Goal: Find contact information: Find contact information

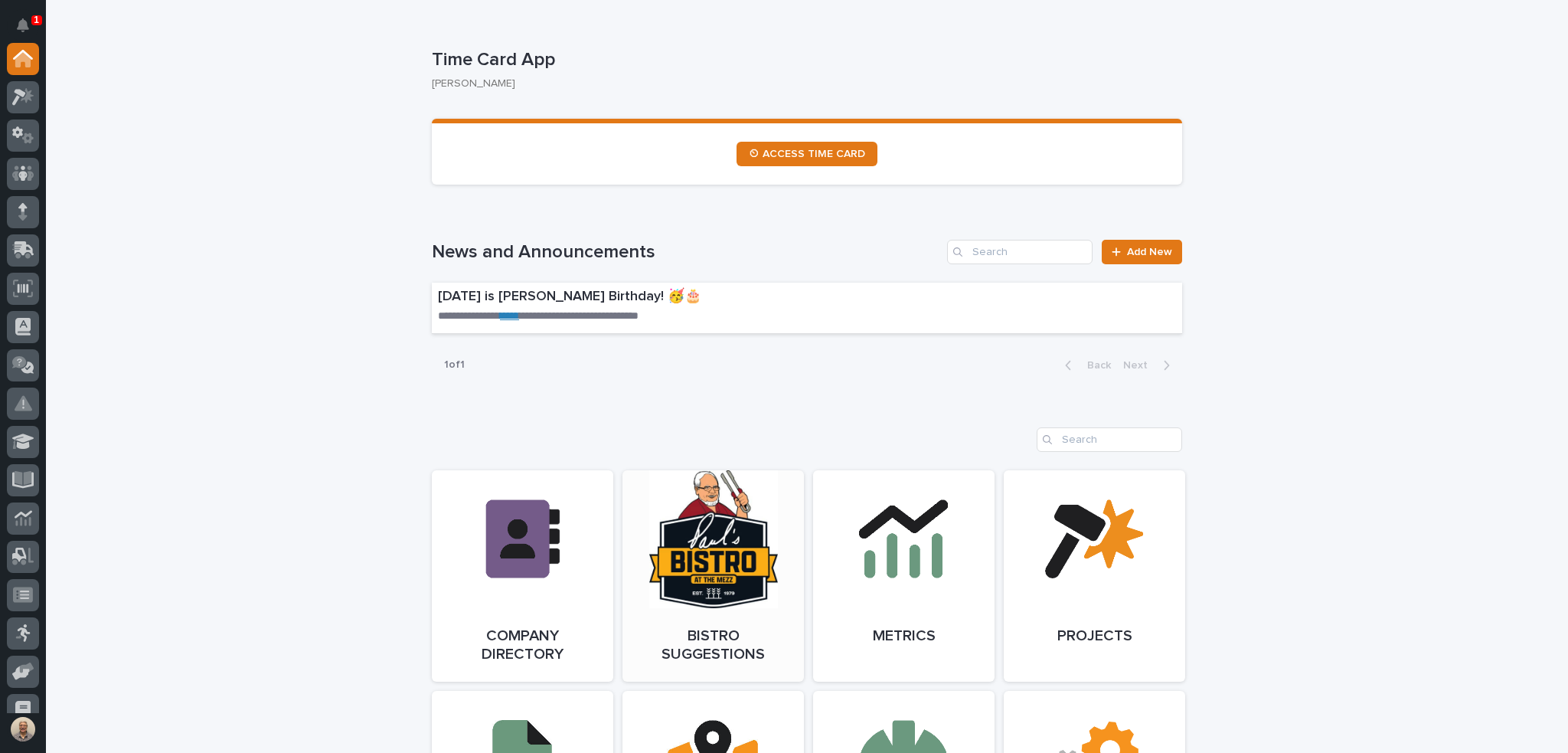
scroll to position [842, 0]
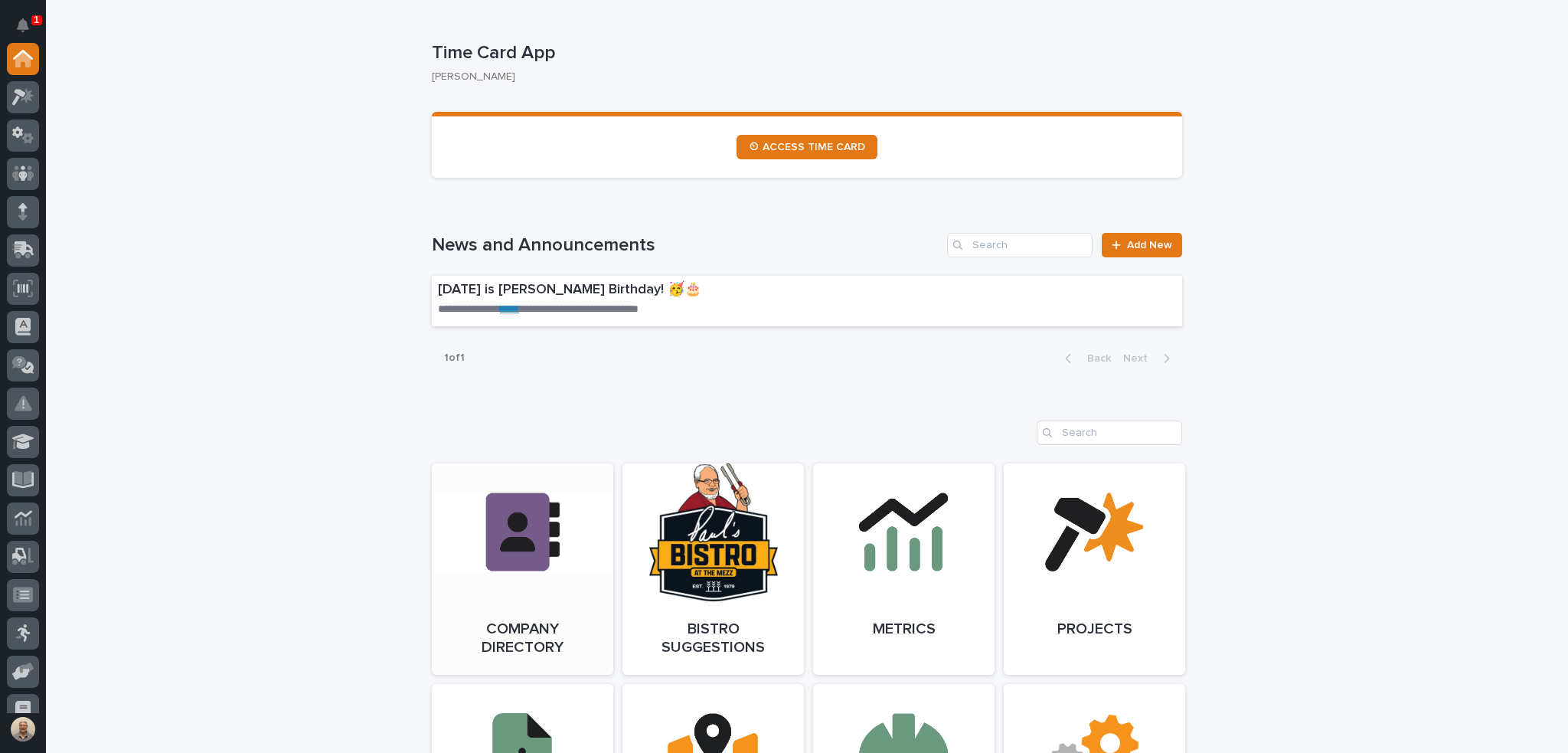
click at [545, 560] on link "Open Link" at bounding box center [523, 569] width 182 height 211
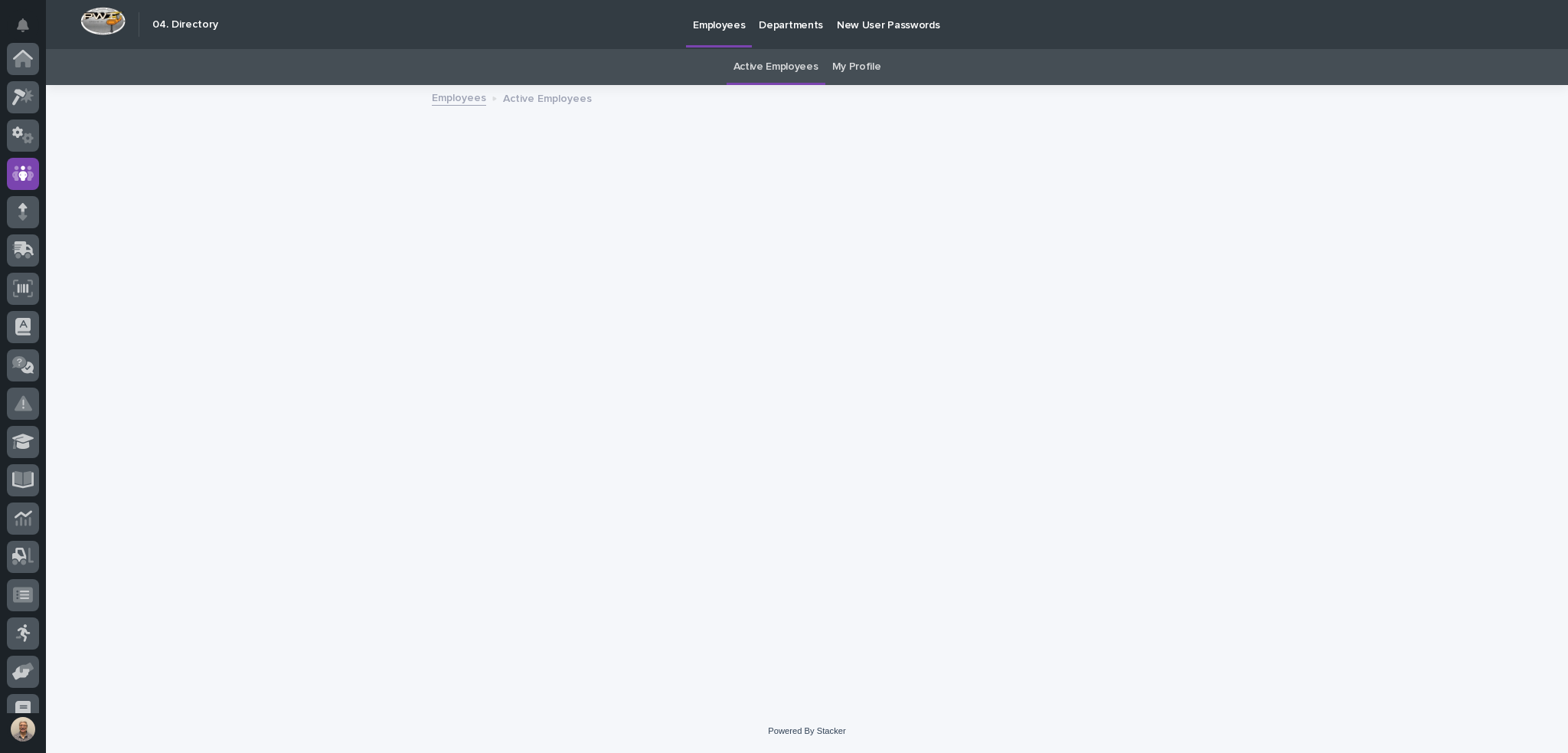
scroll to position [115, 0]
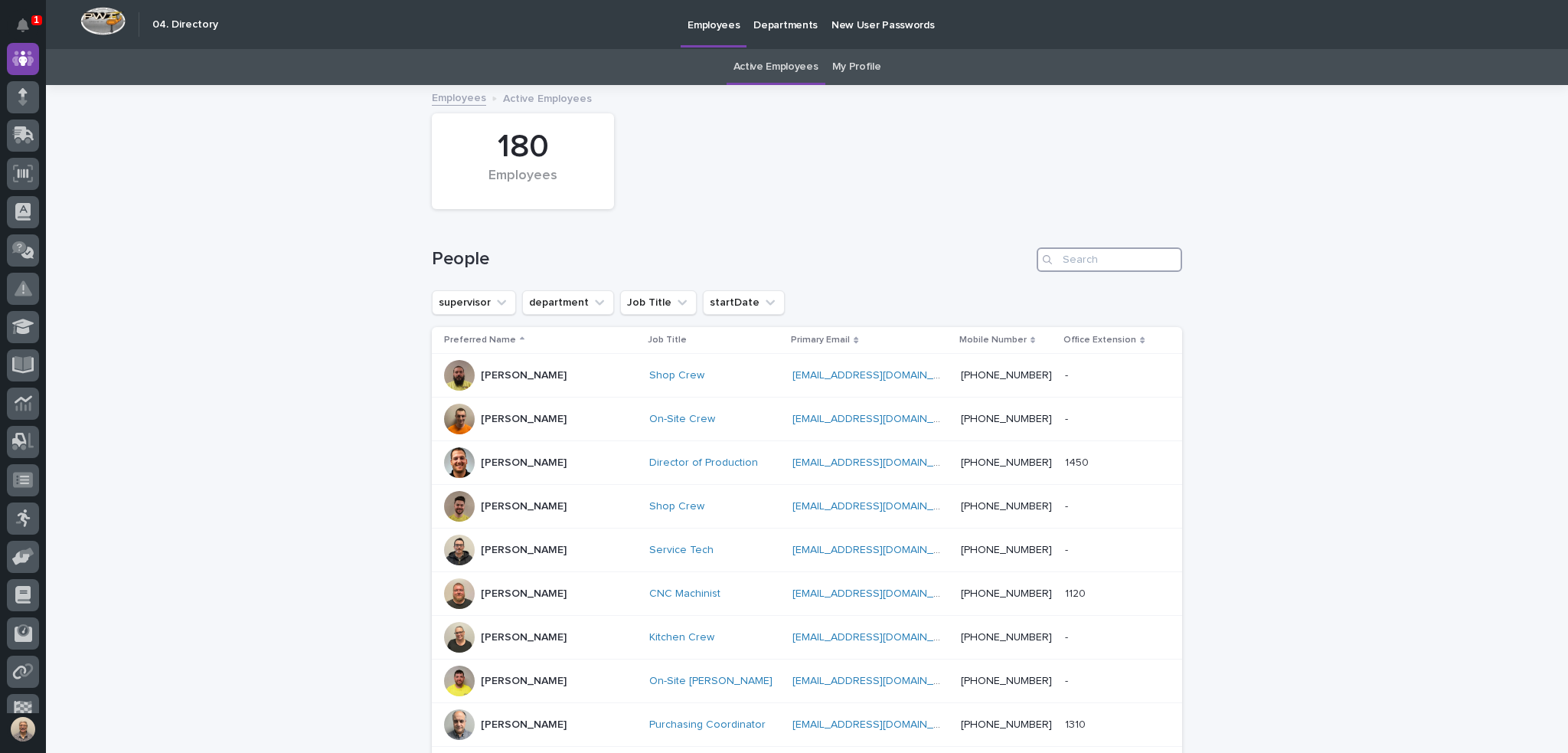
click at [1099, 253] on input "Search" at bounding box center [1109, 260] width 145 height 25
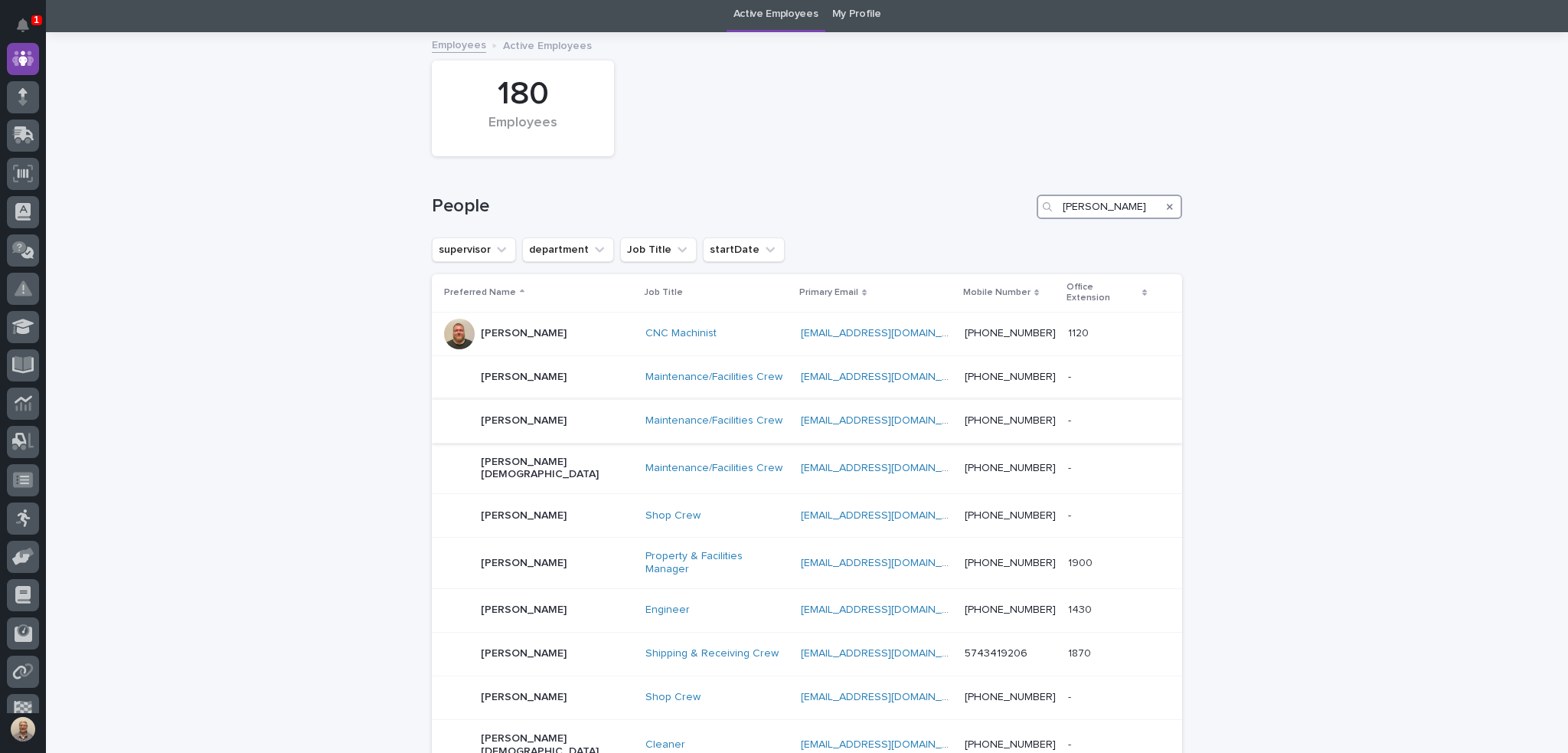
scroll to position [77, 0]
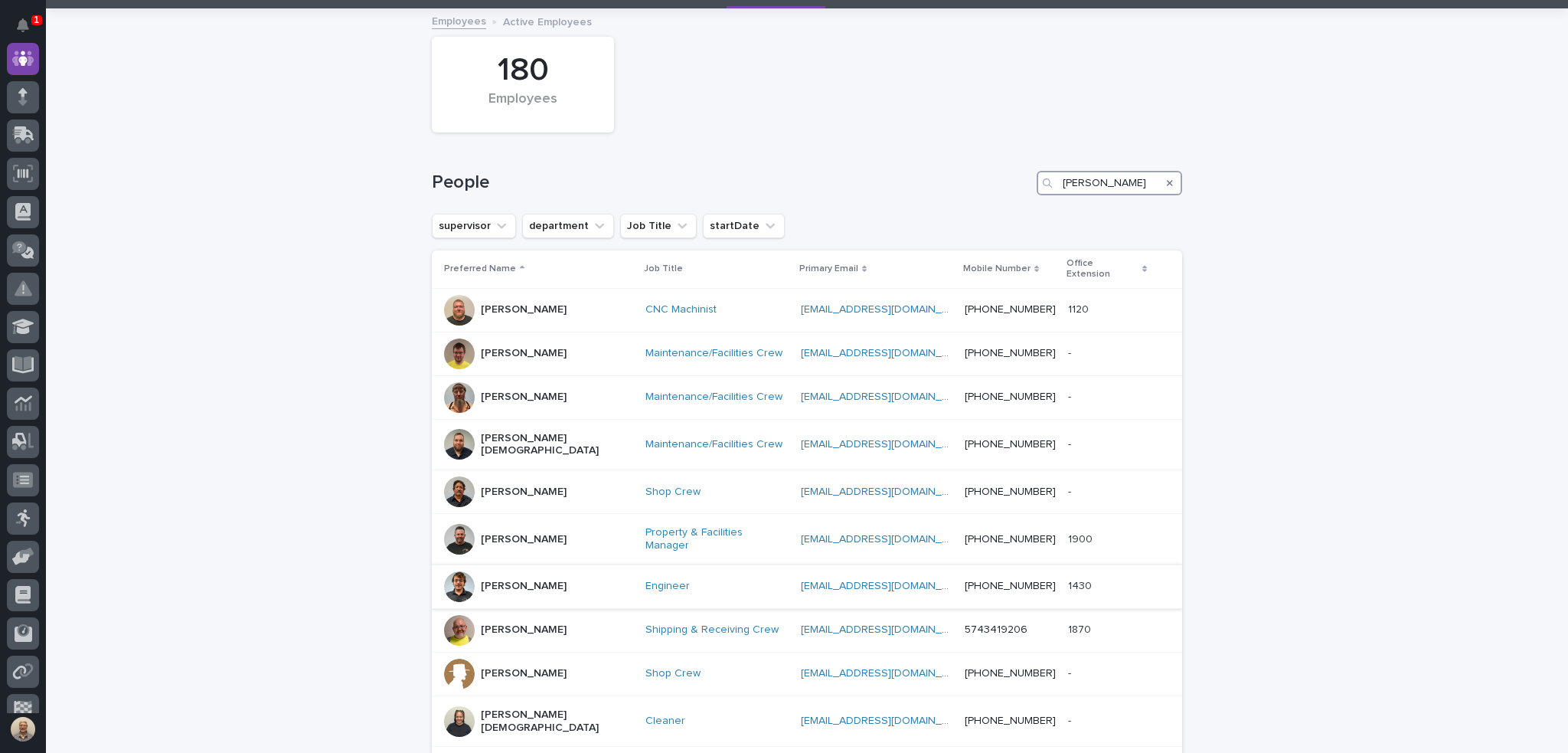
type input "[PERSON_NAME]"
click at [512, 580] on p "[PERSON_NAME]" at bounding box center [524, 586] width 85 height 13
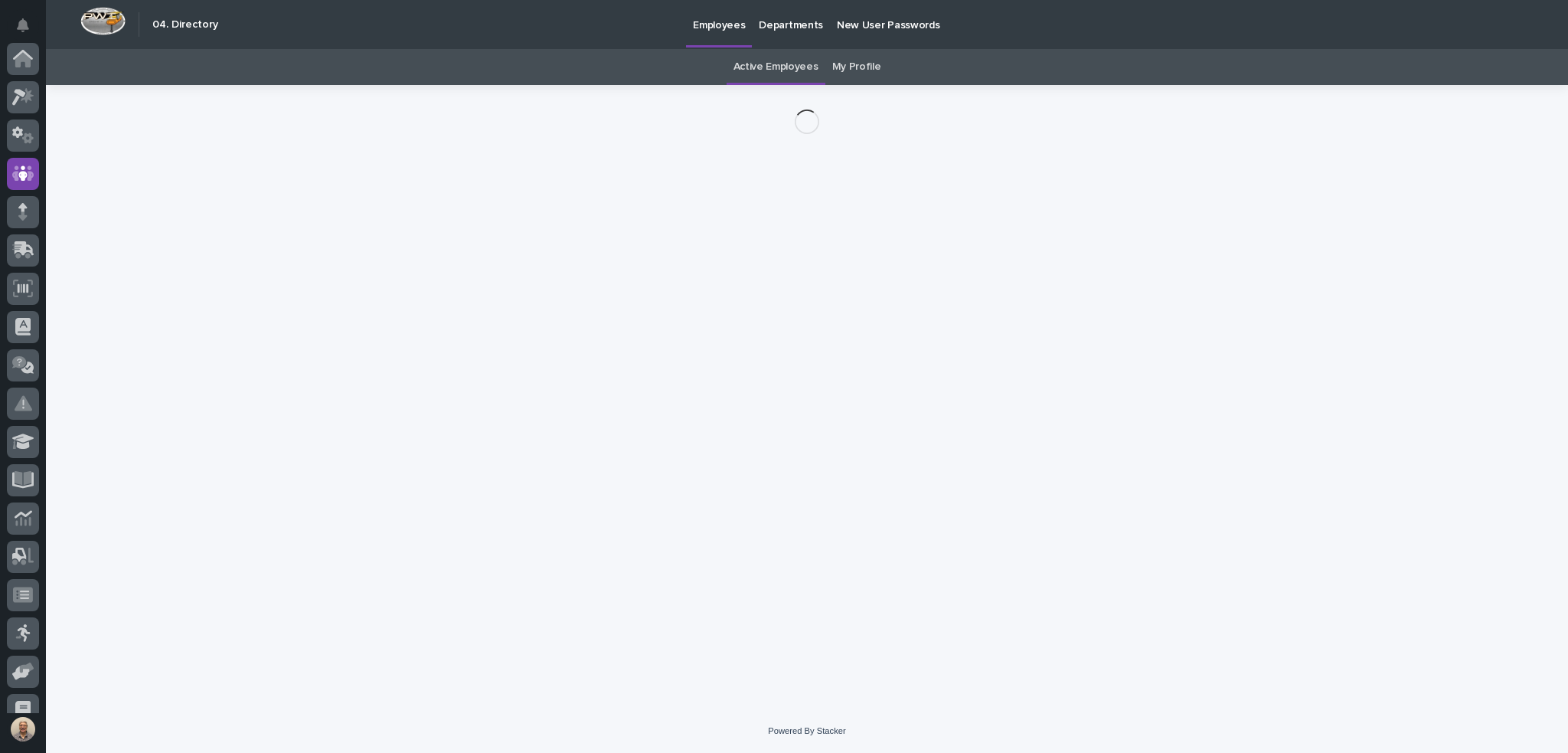
scroll to position [115, 0]
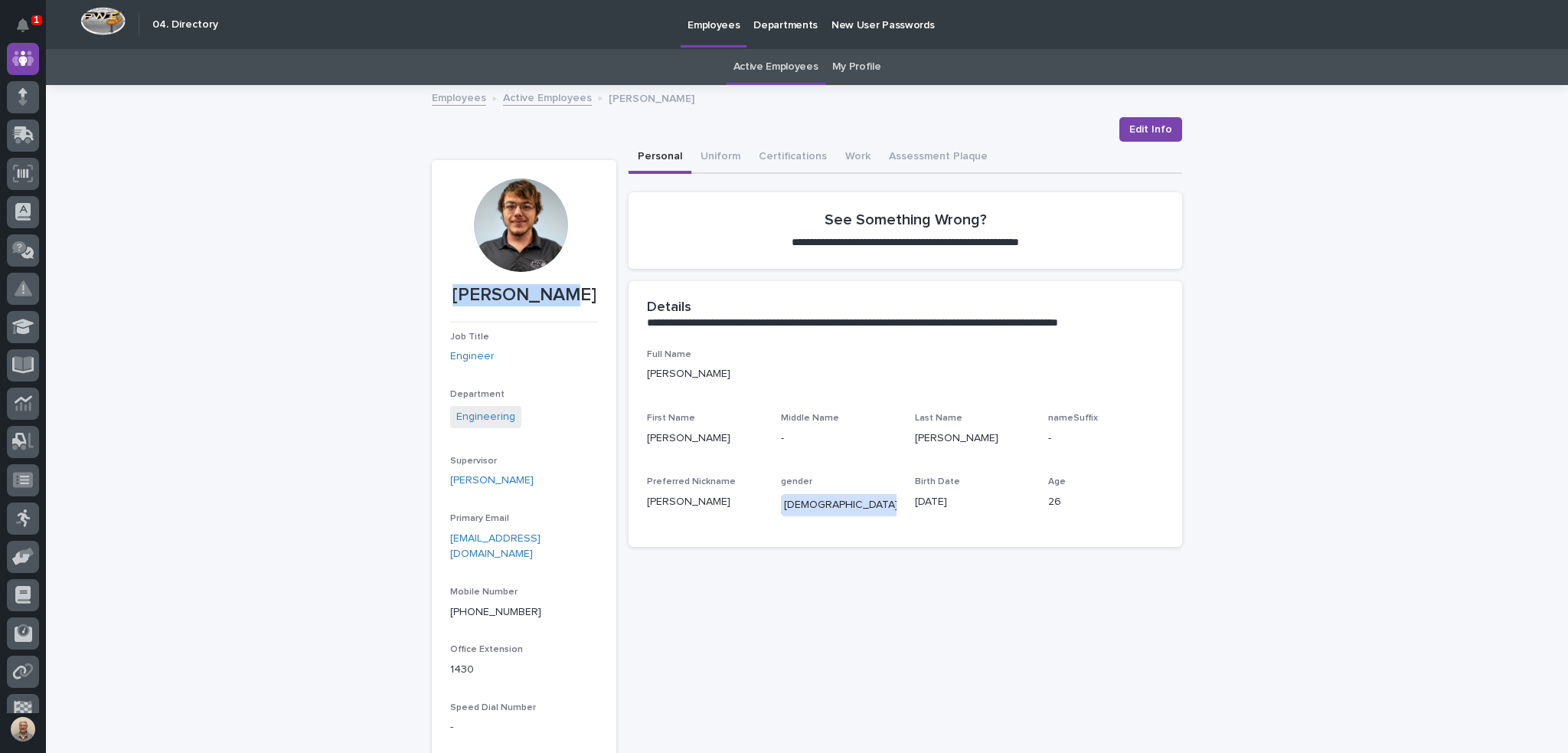
drag, startPoint x: 573, startPoint y: 302, endPoint x: 459, endPoint y: 304, distance: 114.0
click at [459, 304] on p "[PERSON_NAME]" at bounding box center [524, 295] width 148 height 23
copy p "[PERSON_NAME]"
click at [1141, 128] on span "Edit Info" at bounding box center [1151, 130] width 43 height 16
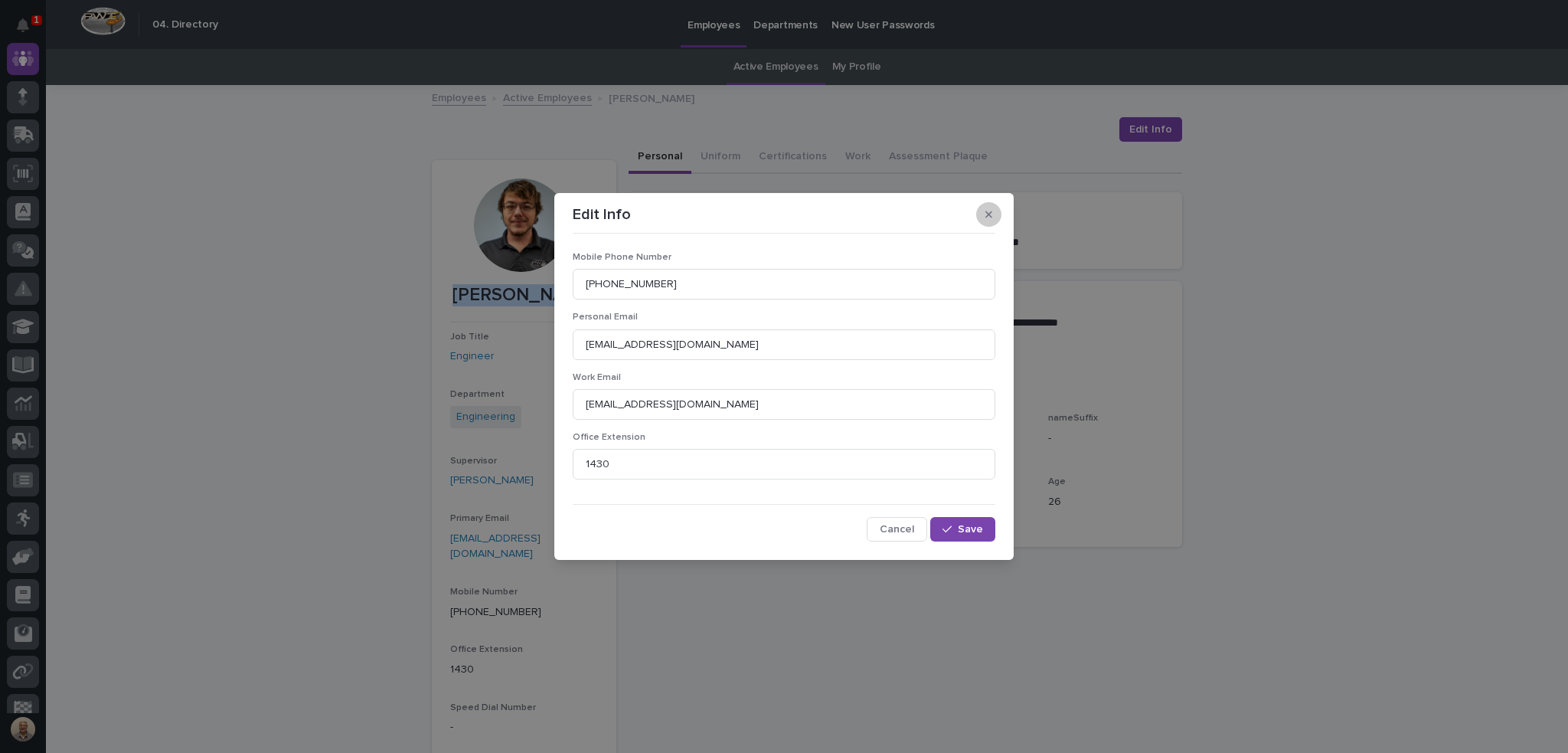
click at [993, 217] on button "button" at bounding box center [989, 214] width 26 height 25
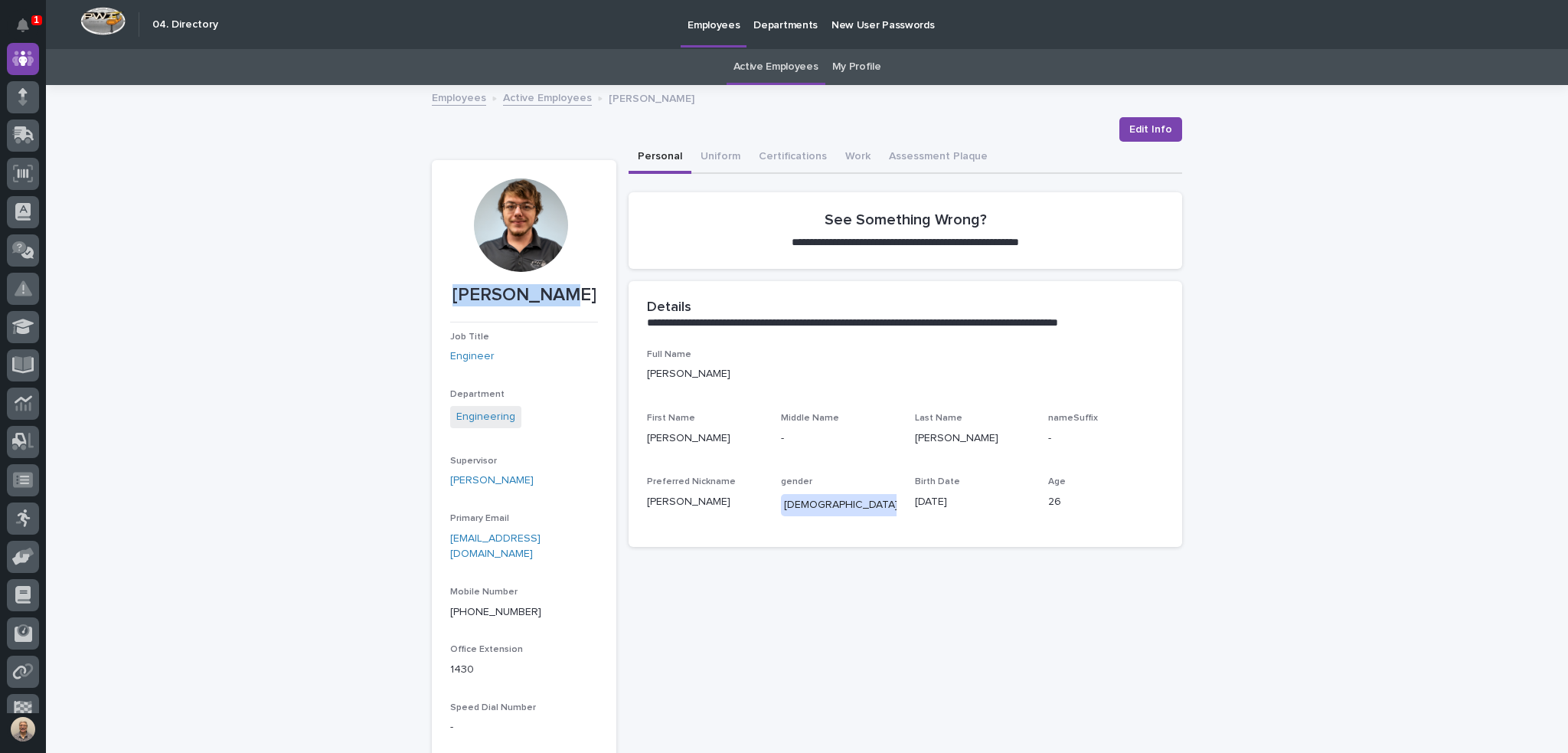
click at [775, 68] on link "Active Employees" at bounding box center [775, 67] width 85 height 36
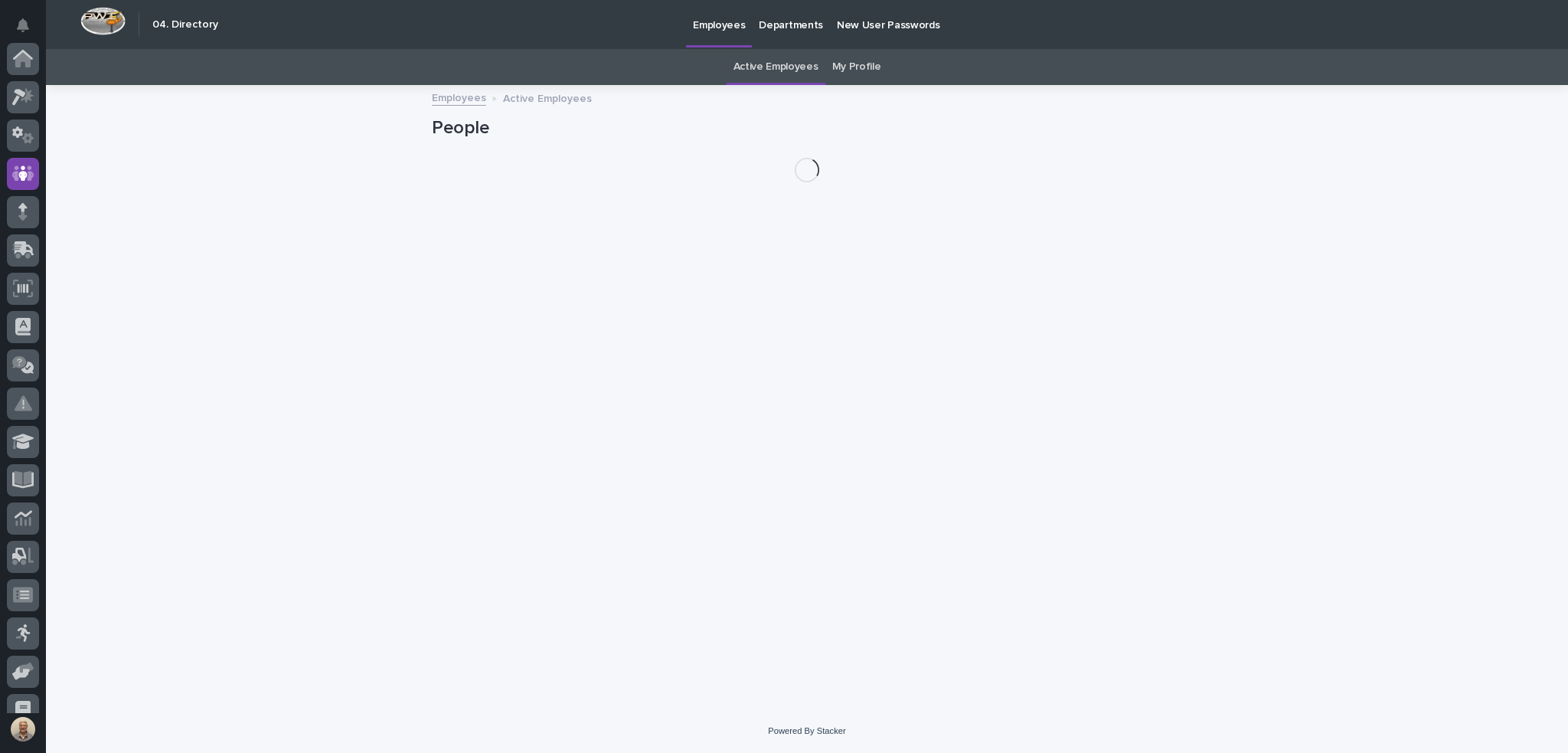
scroll to position [115, 0]
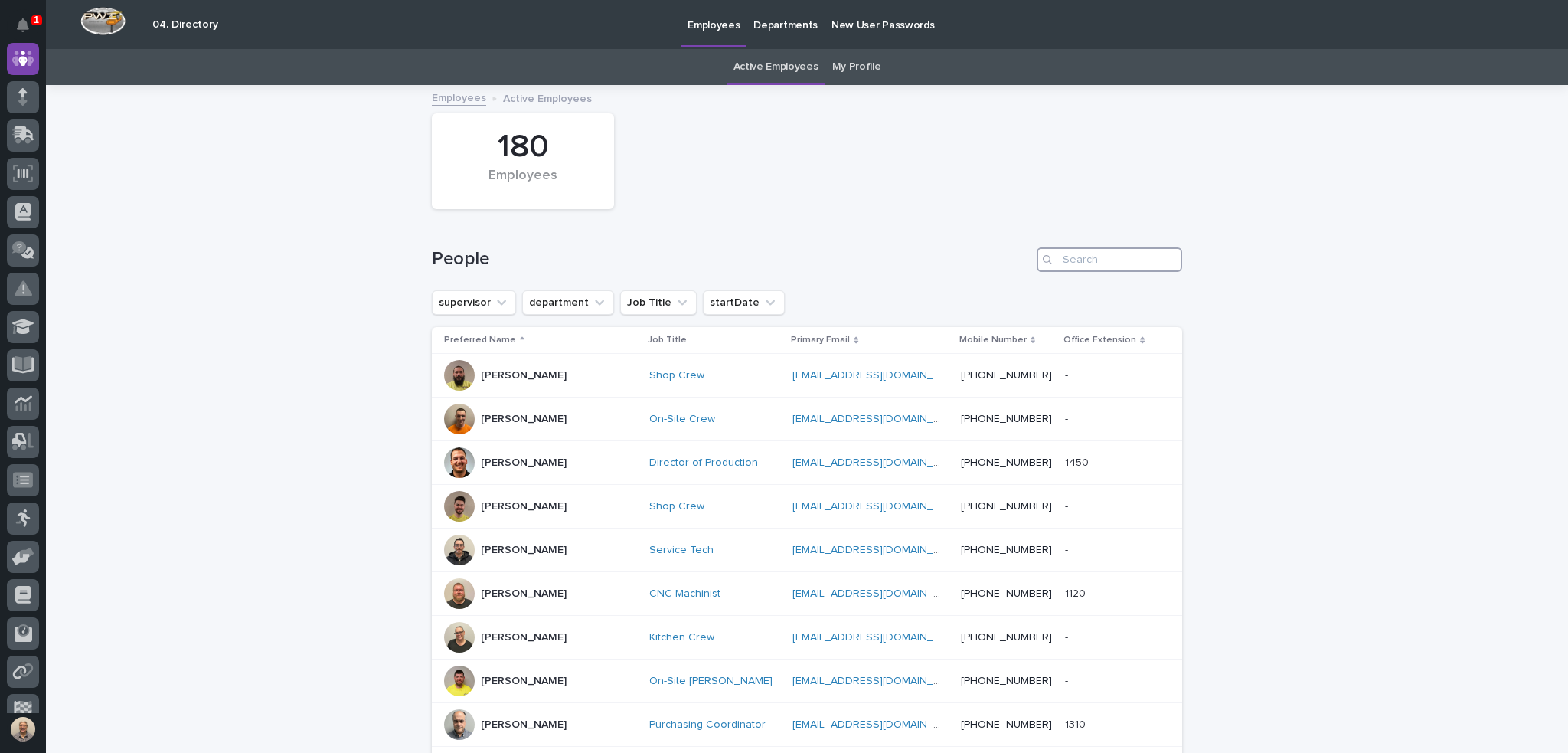
click at [1080, 252] on input "Search" at bounding box center [1109, 260] width 145 height 25
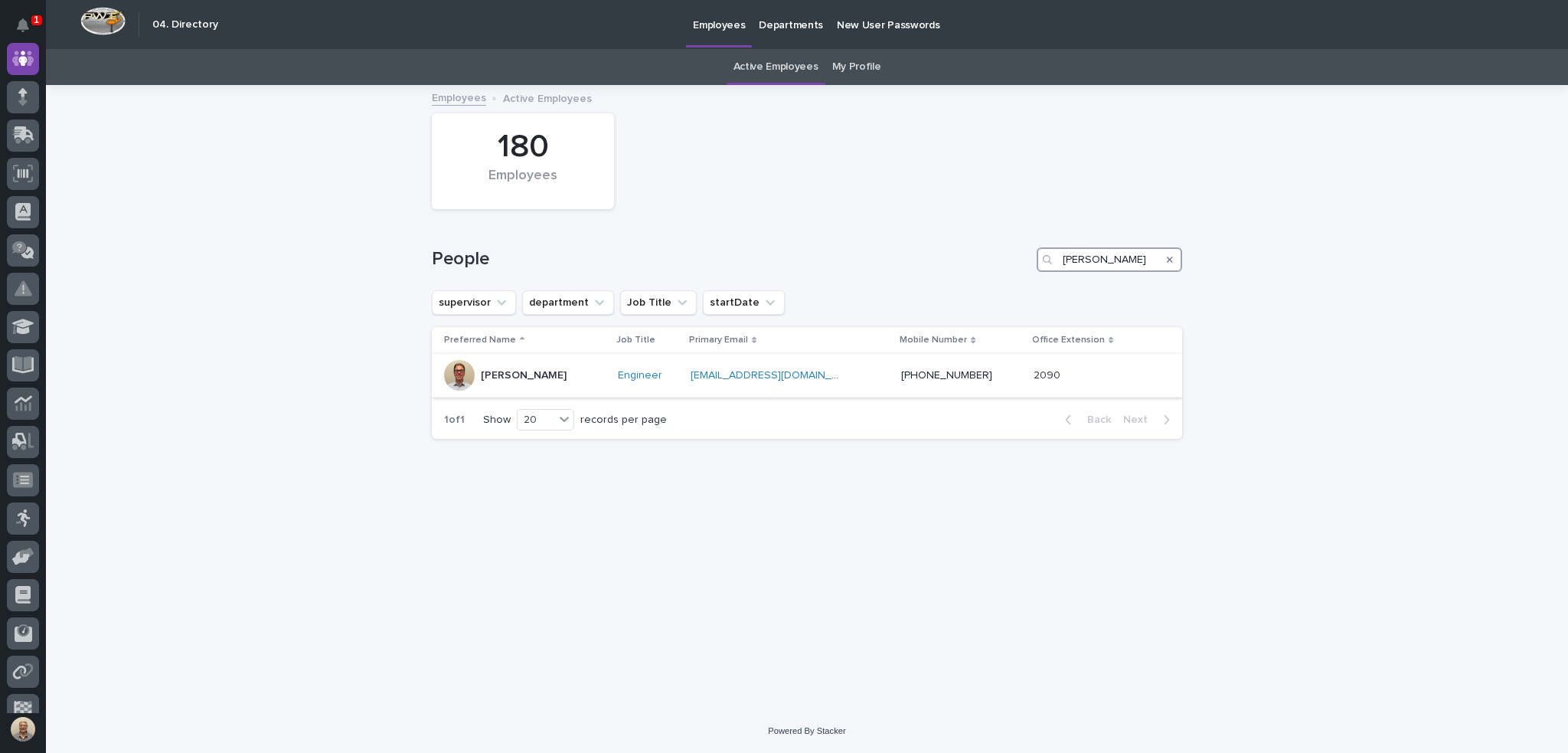
type input "[PERSON_NAME]"
click at [543, 370] on p "[PERSON_NAME]" at bounding box center [524, 375] width 85 height 13
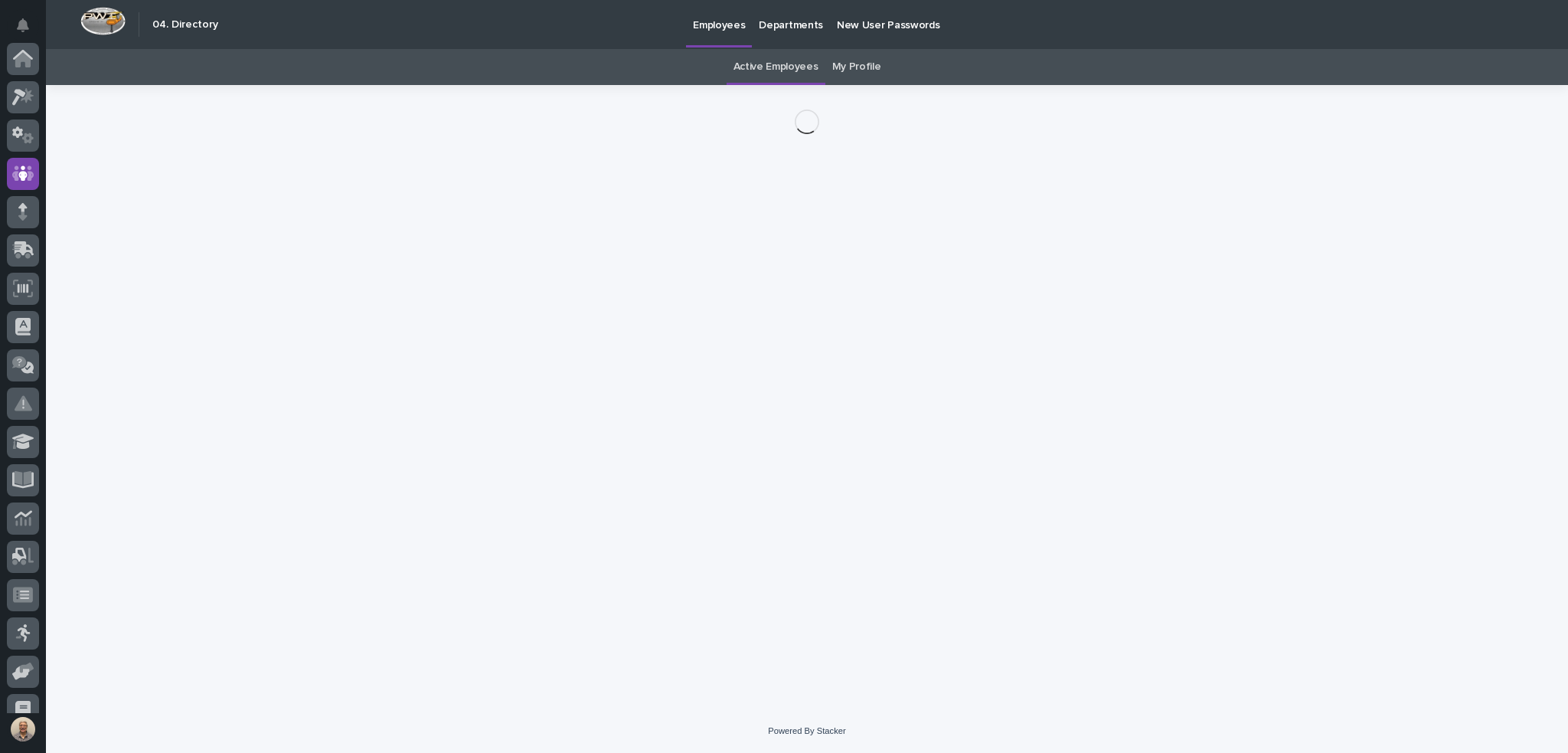
scroll to position [115, 0]
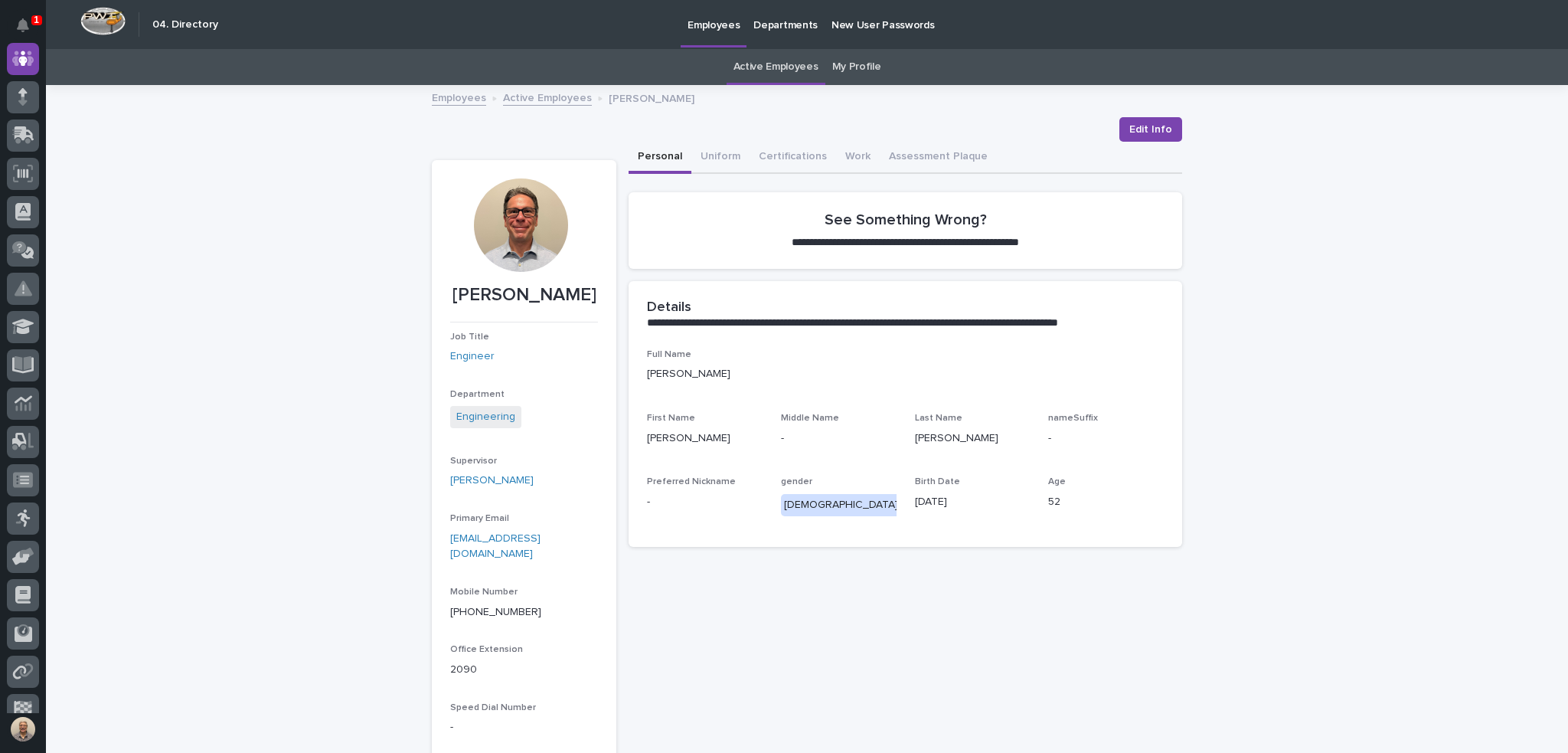
click at [541, 539] on link "[EMAIL_ADDRESS][DOMAIN_NAME]" at bounding box center [496, 546] width 90 height 26
click at [1440, 195] on div "**********" at bounding box center [807, 464] width 1522 height 756
drag, startPoint x: 583, startPoint y: 294, endPoint x: 427, endPoint y: 295, distance: 156.0
click at [432, 295] on section "[PERSON_NAME] Job Title Engineer Department Engineering Supervisor [PERSON_NAME…" at bounding box center [524, 463] width 185 height 606
copy p "[PERSON_NAME]"
